Goal: Task Accomplishment & Management: Use online tool/utility

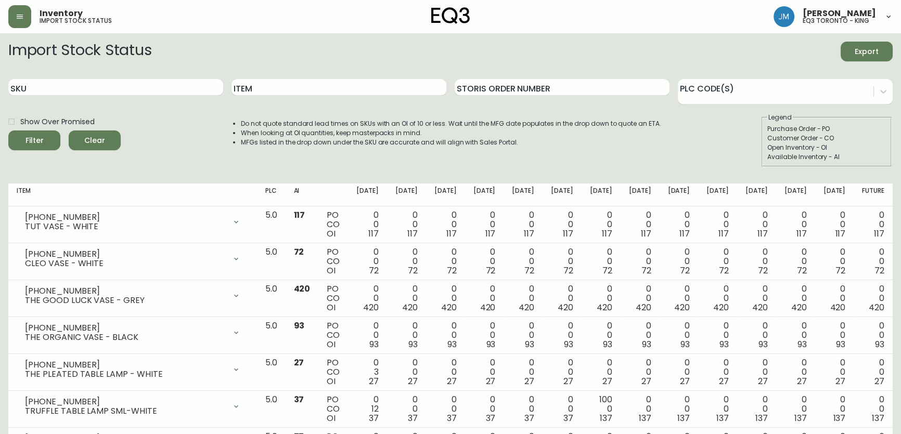
click at [53, 85] on input "SKU" at bounding box center [115, 87] width 215 height 17
paste input "[PHONE_NUMBER]"
type input "[PHONE_NUMBER]"
click at [8, 131] on button "Filter" at bounding box center [34, 141] width 52 height 20
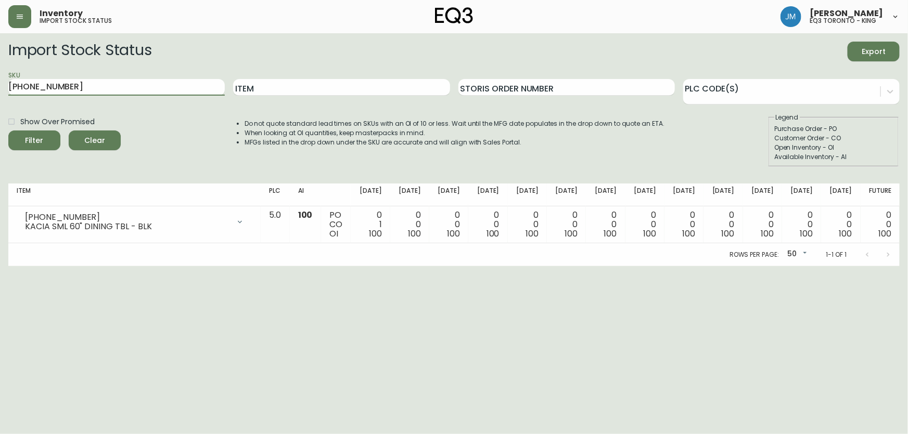
drag, startPoint x: 61, startPoint y: 88, endPoint x: 0, endPoint y: 88, distance: 61.4
click at [0, 88] on main "Import Stock Status Export SKU [PHONE_NUMBER] Item Storis Order Number PLC Code…" at bounding box center [454, 149] width 908 height 233
paste input "3020-422-25-A"
type input "3020-422-25-A"
click at [8, 131] on button "Filter" at bounding box center [34, 141] width 52 height 20
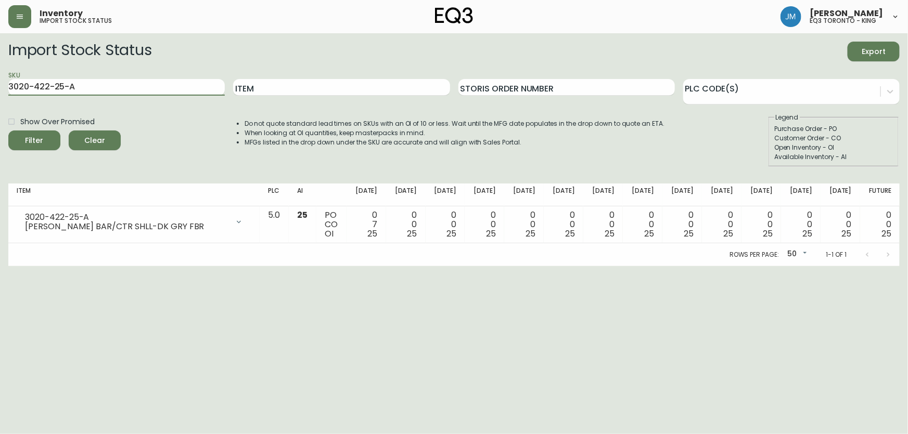
drag, startPoint x: 91, startPoint y: 86, endPoint x: 0, endPoint y: 77, distance: 91.4
click at [0, 77] on main "Import Stock Status Export SKU 3020-422-25-A Item Storis Order Number PLC Code(…" at bounding box center [454, 149] width 908 height 233
paste input "3020-423-4-B"
type input "3020-423-4-B"
click at [8, 131] on button "Filter" at bounding box center [34, 141] width 52 height 20
